Goal: Task Accomplishment & Management: Complete application form

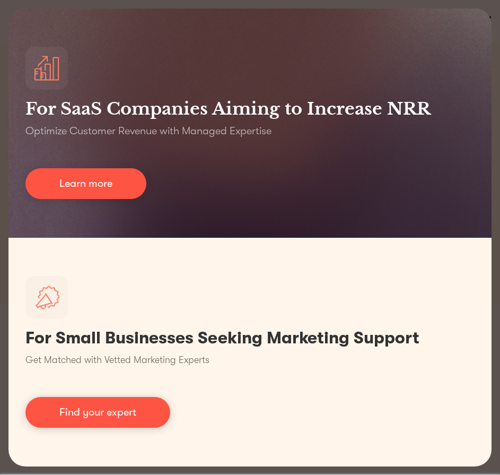
click at [492, 4] on div "For SaaS Companies Aiming to Increase NRR Optimize Customer Revenue with Manage…" at bounding box center [250, 237] width 500 height 475
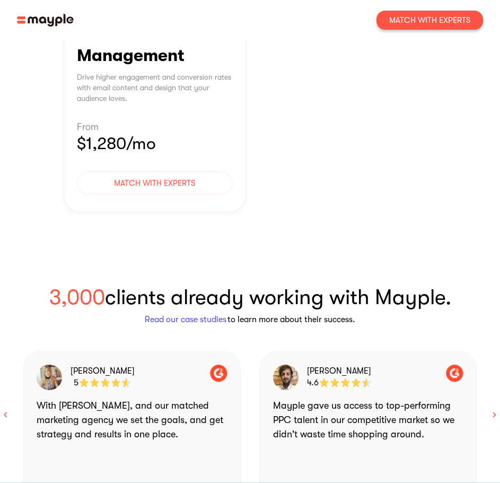
scroll to position [1432, 0]
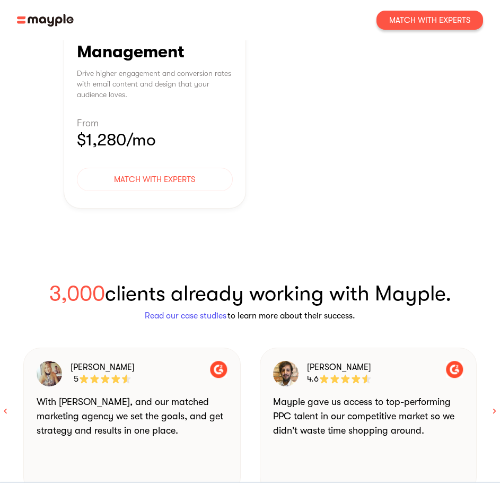
click at [50, 18] on img at bounding box center [45, 20] width 57 height 13
click at [47, 19] on img at bounding box center [45, 20] width 57 height 13
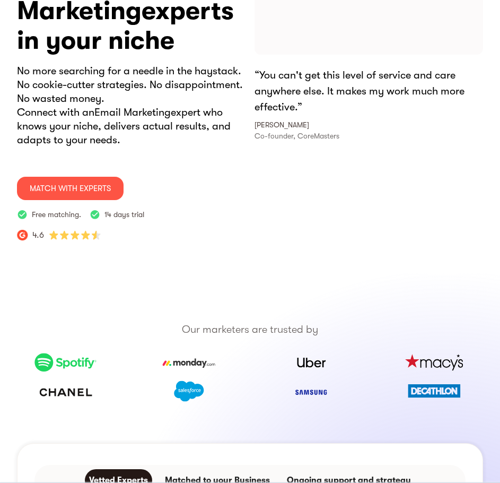
scroll to position [0, 0]
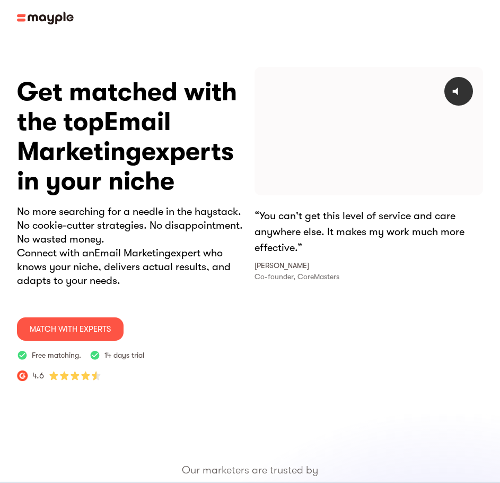
click at [21, 17] on img at bounding box center [45, 18] width 57 height 13
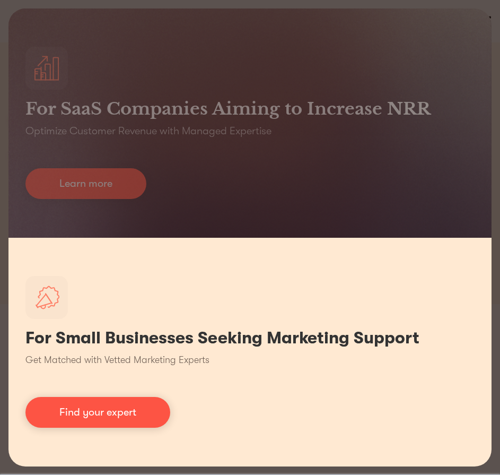
click at [117, 396] on div "For Small Businesses Seeking Marketing Support Get Matched with Vetted Marketin…" at bounding box center [249, 352] width 483 height 229
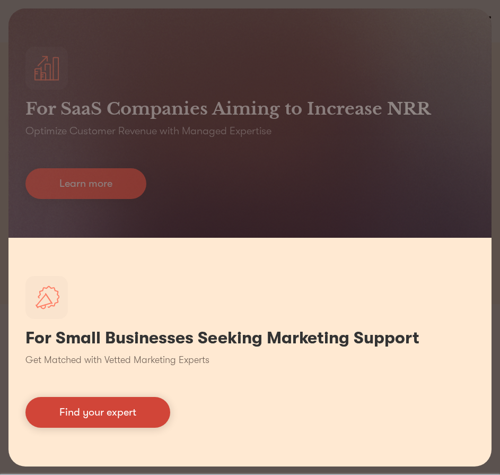
click at [116, 407] on link "Find your expert" at bounding box center [97, 412] width 145 height 31
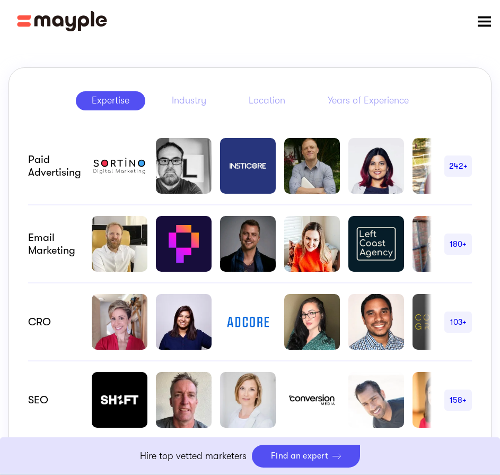
scroll to position [0, 34]
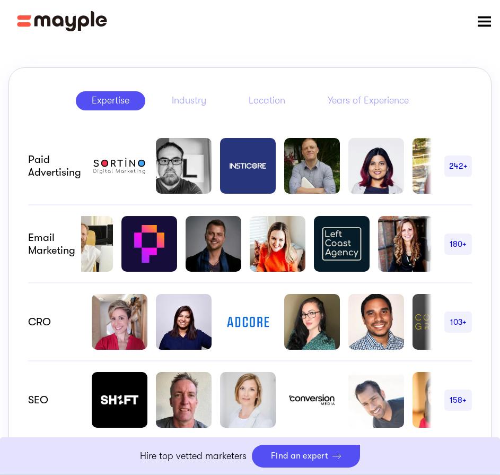
click at [467, 246] on div "180+" at bounding box center [458, 243] width 28 height 21
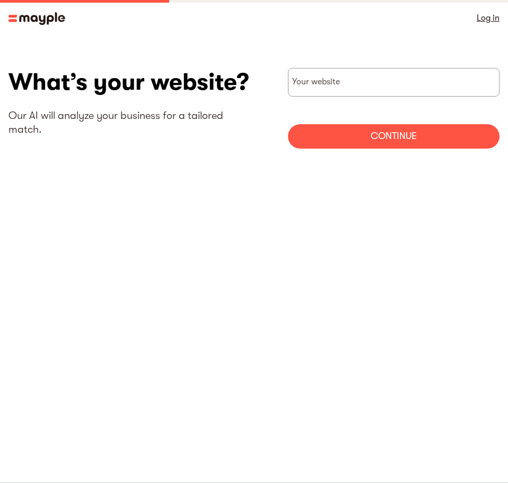
click at [10, 23] on img at bounding box center [36, 18] width 57 height 13
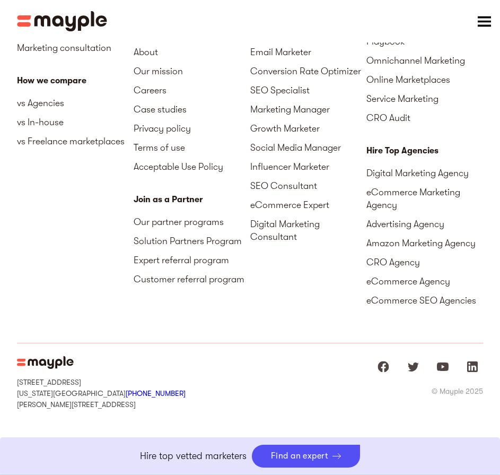
drag, startPoint x: 505, startPoint y: 29, endPoint x: 503, endPoint y: 465, distance: 436.0
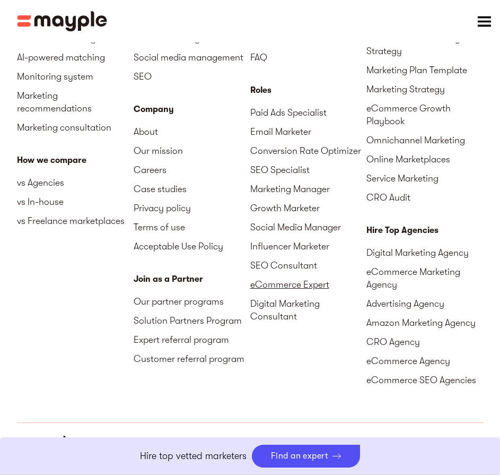
scroll to position [4914, 0]
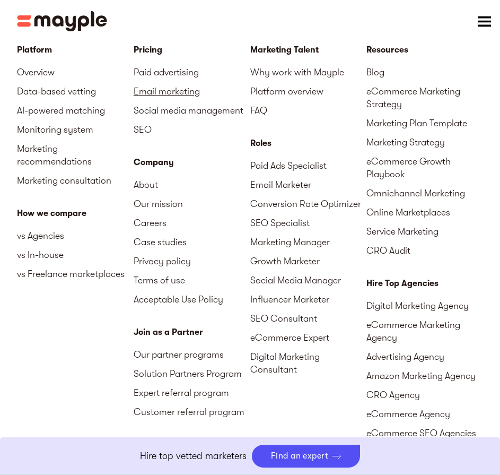
click at [144, 101] on link "Email marketing" at bounding box center [192, 91] width 117 height 19
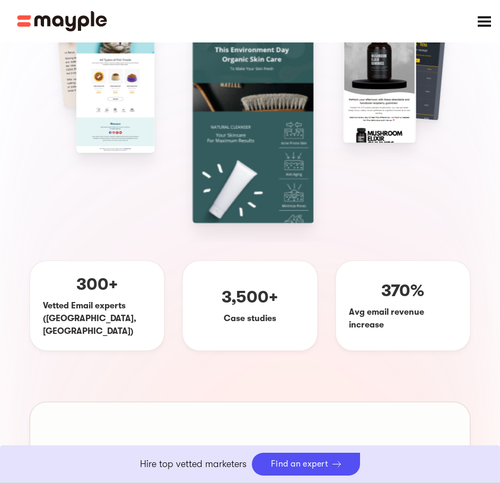
scroll to position [371, 0]
